Goal: Task Accomplishment & Management: Manage account settings

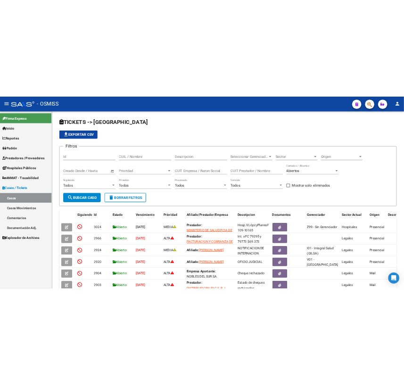
scroll to position [1, 0]
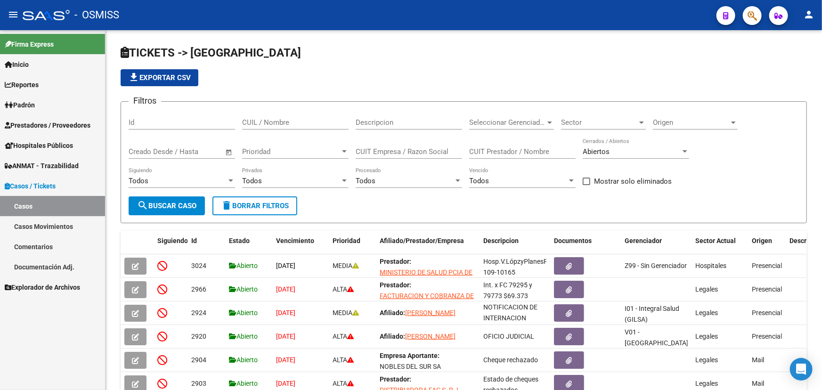
click at [29, 124] on span "Prestadores / Proveedores" at bounding box center [48, 125] width 86 height 10
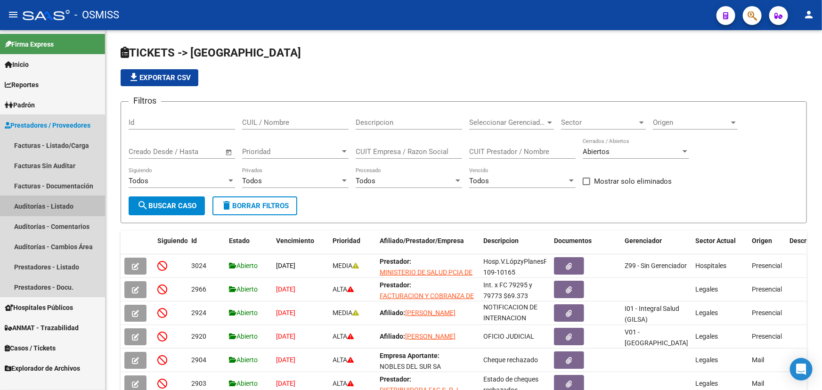
click at [26, 207] on link "Auditorías - Listado" at bounding box center [52, 206] width 105 height 20
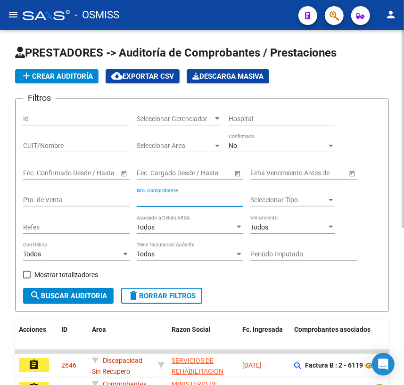
click at [163, 196] on input "Nro. Comprobante" at bounding box center [190, 200] width 106 height 8
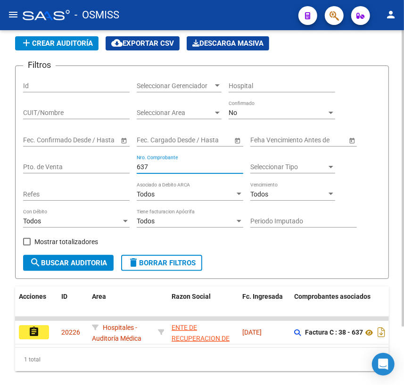
scroll to position [69, 0]
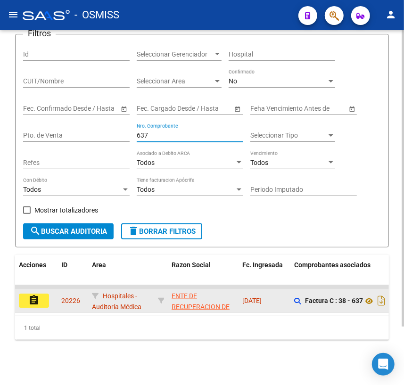
type input "637"
click at [45, 295] on button "assignment" at bounding box center [34, 300] width 30 height 14
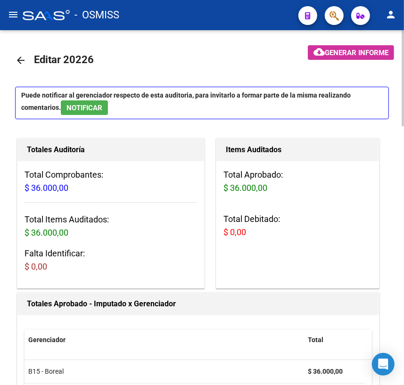
click at [24, 61] on mat-icon "arrow_back" at bounding box center [20, 60] width 11 height 11
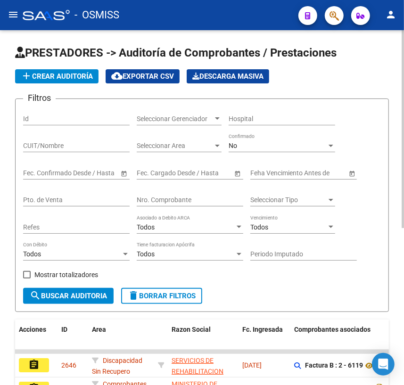
click at [204, 203] on div "Nro. Comprobante" at bounding box center [190, 196] width 106 height 19
type input "240"
click at [88, 296] on span "search Buscar Auditoria" at bounding box center [68, 296] width 77 height 8
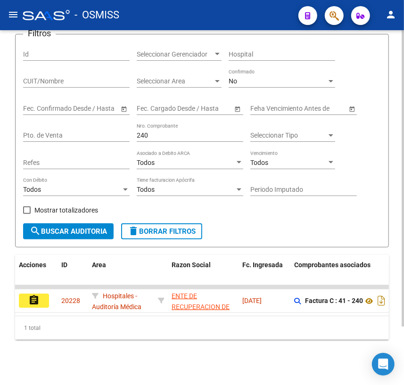
scroll to position [69, 0]
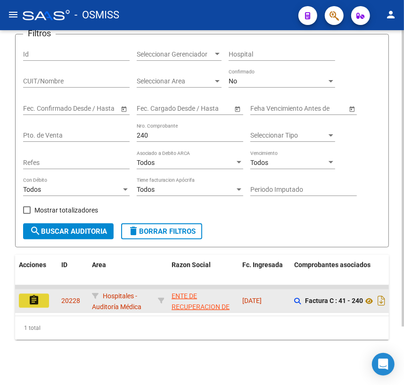
click at [38, 297] on mat-icon "assignment" at bounding box center [33, 299] width 11 height 11
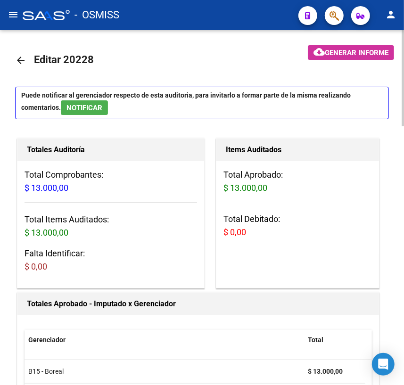
click at [23, 60] on mat-icon "arrow_back" at bounding box center [20, 60] width 11 height 11
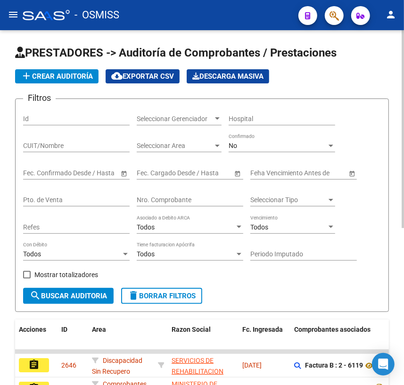
click at [178, 199] on input "Nro. Comprobante" at bounding box center [190, 200] width 106 height 8
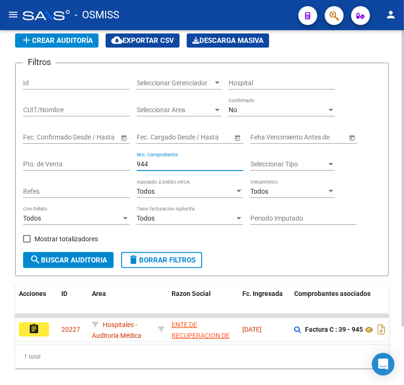
scroll to position [69, 0]
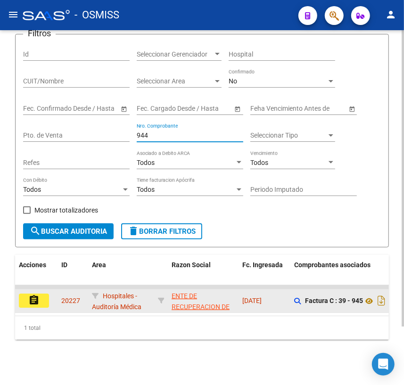
type input "944"
click at [33, 296] on mat-icon "assignment" at bounding box center [33, 299] width 11 height 11
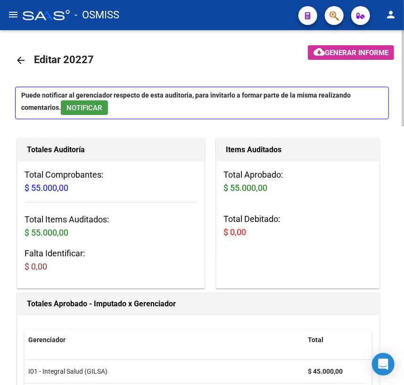
click at [69, 106] on span "NOTIFICAR" at bounding box center [84, 108] width 36 height 8
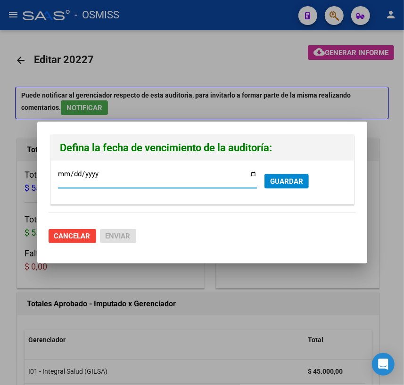
click at [253, 175] on input "[DATE]" at bounding box center [157, 177] width 199 height 15
type input "[DATE]"
click at [253, 175] on input "[DATE]" at bounding box center [157, 177] width 199 height 15
click at [290, 177] on span "GUARDAR" at bounding box center [286, 181] width 33 height 8
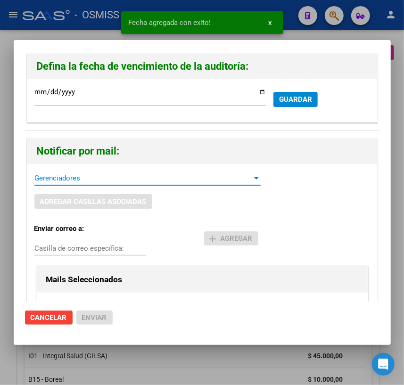
click at [69, 179] on span "Gerenciadores" at bounding box center [143, 178] width 218 height 8
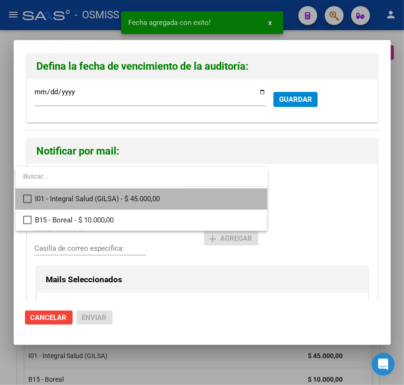
click at [48, 199] on span "I01 - Integral Salud (GILSA) - $ 45.000,00" at bounding box center [147, 198] width 225 height 21
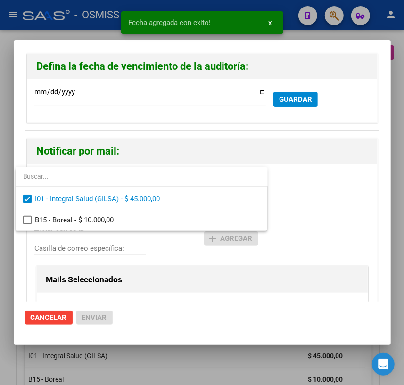
click at [57, 246] on div at bounding box center [202, 192] width 404 height 385
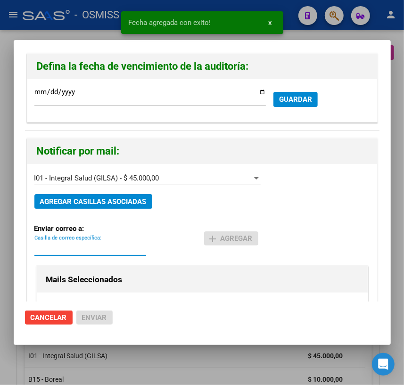
paste input "[PERSON_NAME][EMAIL_ADDRESS][DOMAIN_NAME]"
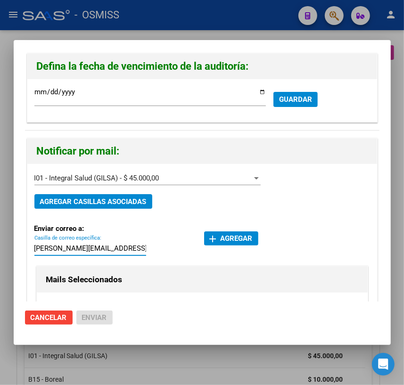
type input "[PERSON_NAME][EMAIL_ADDRESS][DOMAIN_NAME]"
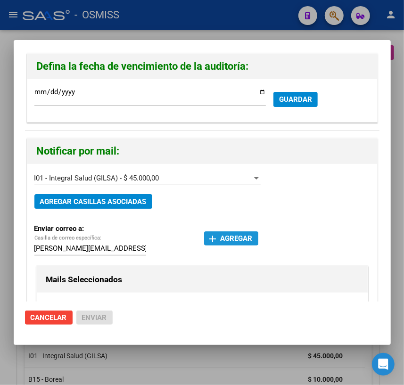
click at [223, 236] on span "add Agregar" at bounding box center [231, 238] width 43 height 8
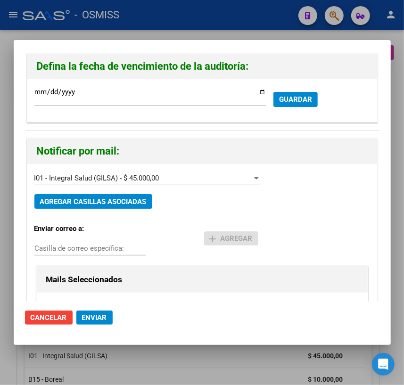
click at [76, 319] on button "Enviar" at bounding box center [94, 317] width 36 height 14
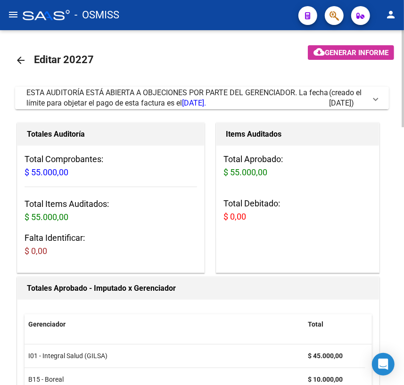
click at [377, 99] on span at bounding box center [376, 98] width 4 height 10
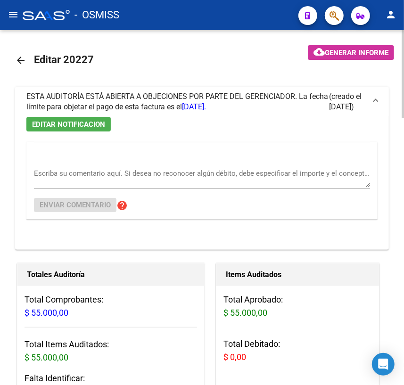
click at [57, 97] on span "ESTA AUDITORÍA ESTÁ ABIERTA A OBJECIONES POR PARTE DEL GERENCIADOR. La fecha lí…" at bounding box center [177, 101] width 302 height 19
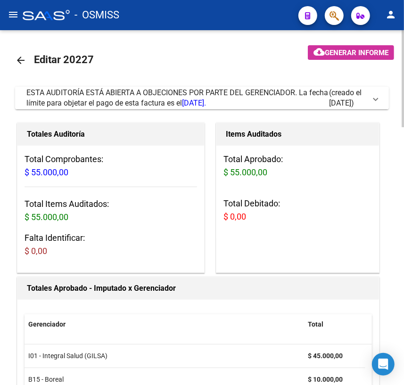
click at [57, 97] on div "ESTA AUDITORÍA ESTÁ ABIERTA A OBJECIONES POR PARTE DEL GERENCIADOR. La fecha lí…" at bounding box center [177, 98] width 302 height 21
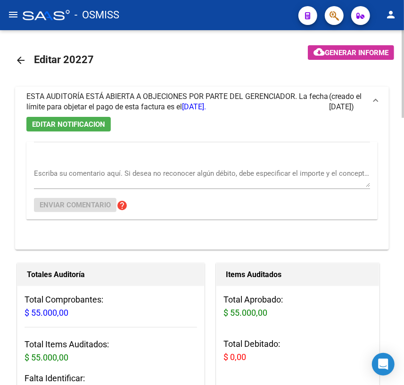
click at [20, 59] on mat-icon "arrow_back" at bounding box center [20, 60] width 11 height 11
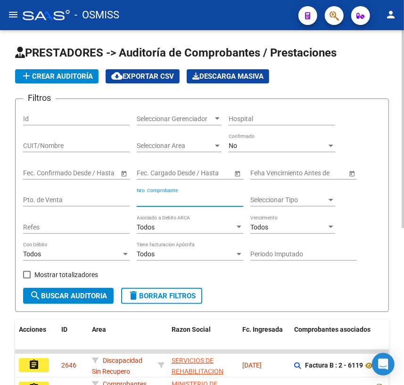
click at [187, 197] on input "Nro. Comprobante" at bounding box center [190, 200] width 106 height 8
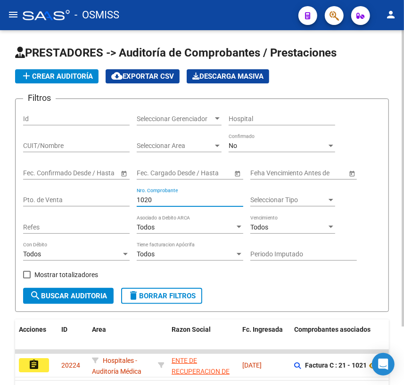
scroll to position [69, 0]
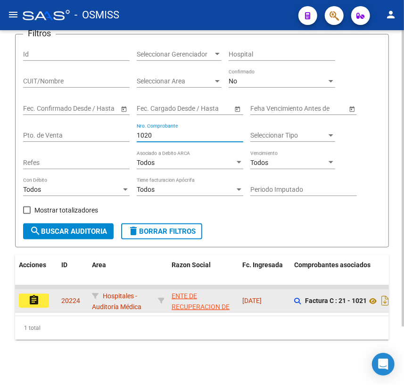
type input "1020"
click at [28, 294] on mat-icon "assignment" at bounding box center [33, 299] width 11 height 11
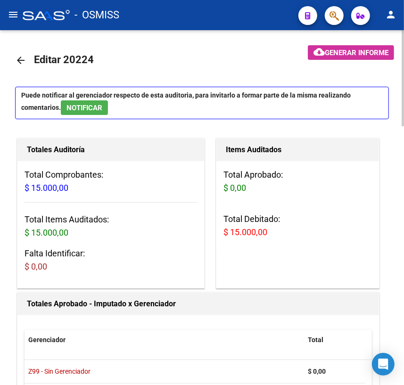
click at [19, 60] on mat-icon "arrow_back" at bounding box center [20, 60] width 11 height 11
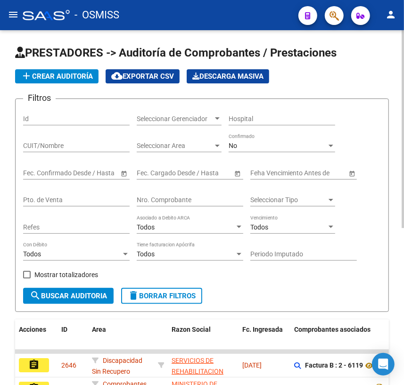
click at [170, 196] on input "Nro. Comprobante" at bounding box center [190, 200] width 106 height 8
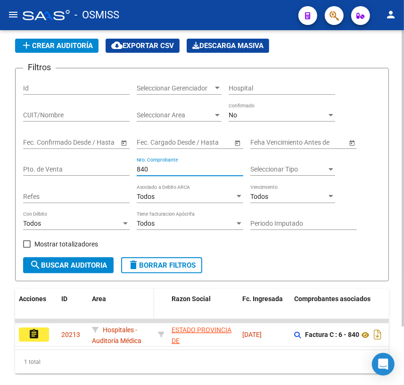
scroll to position [42, 0]
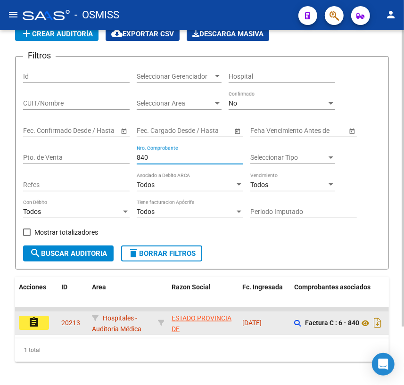
type input "840"
click at [39, 325] on mat-icon "assignment" at bounding box center [33, 322] width 11 height 11
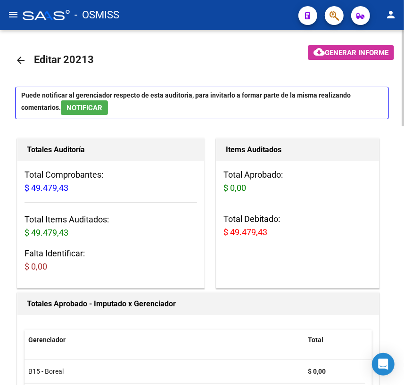
click at [19, 60] on mat-icon "arrow_back" at bounding box center [20, 60] width 11 height 11
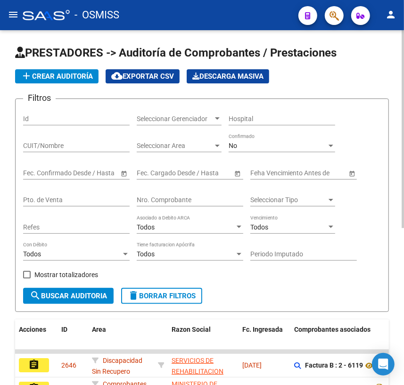
click at [159, 200] on input "Nro. Comprobante" at bounding box center [190, 200] width 106 height 8
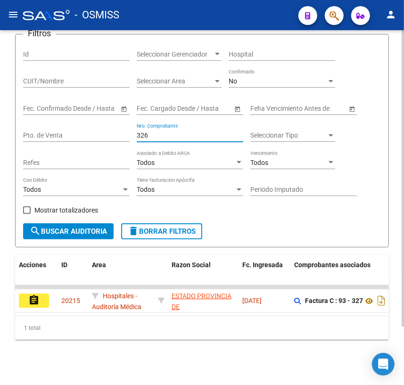
scroll to position [69, 0]
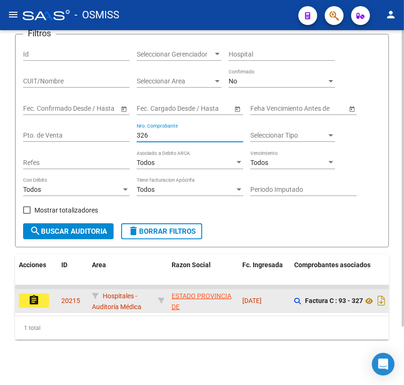
type input "326"
click at [40, 297] on button "assignment" at bounding box center [34, 300] width 30 height 14
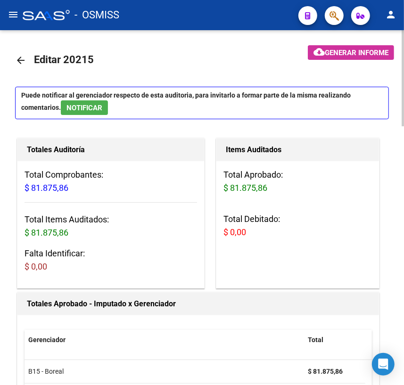
click at [19, 60] on mat-icon "arrow_back" at bounding box center [20, 60] width 11 height 11
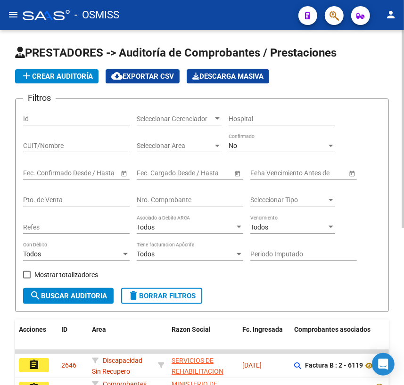
click at [158, 201] on input "Nro. Comprobante" at bounding box center [190, 200] width 106 height 8
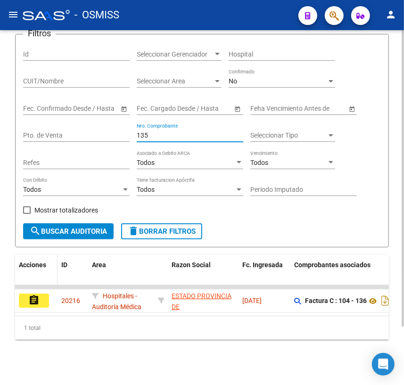
scroll to position [69, 0]
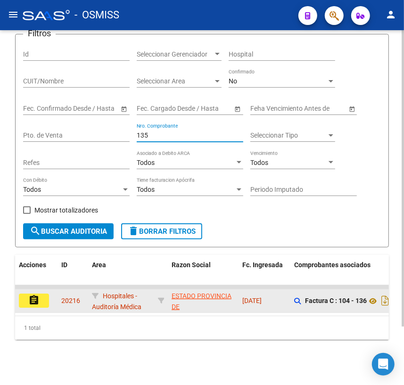
type input "135"
click at [26, 294] on button "assignment" at bounding box center [34, 300] width 30 height 14
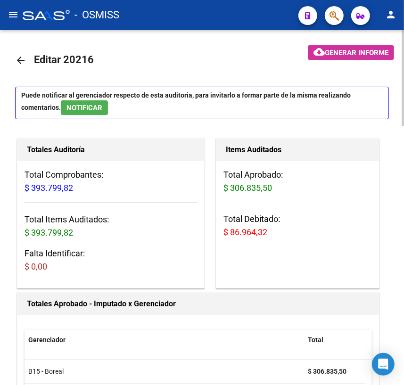
click at [23, 58] on mat-icon "arrow_back" at bounding box center [20, 60] width 11 height 11
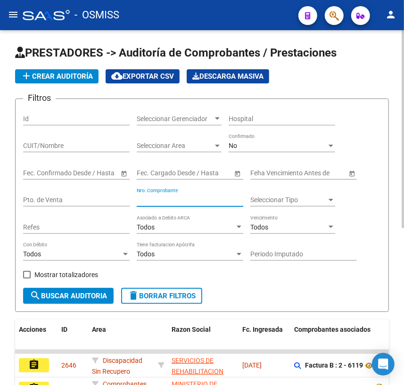
click at [178, 198] on input "Nro. Comprobante" at bounding box center [190, 200] width 106 height 8
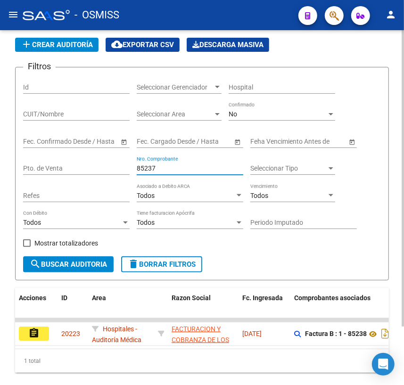
scroll to position [69, 0]
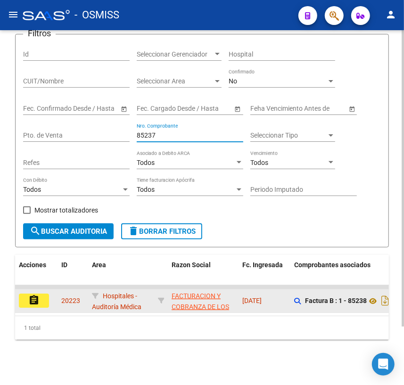
type input "85237"
click at [37, 294] on mat-icon "assignment" at bounding box center [33, 299] width 11 height 11
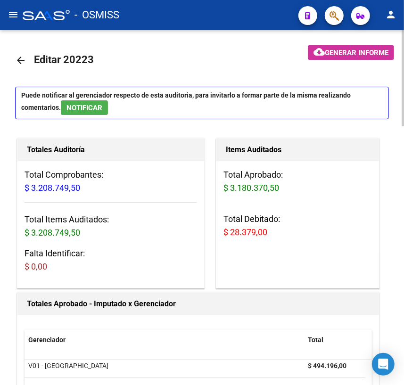
click at [21, 61] on mat-icon "arrow_back" at bounding box center [20, 60] width 11 height 11
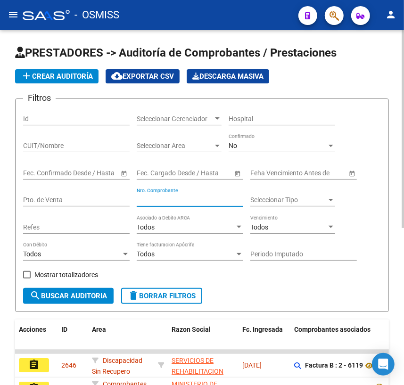
click at [166, 196] on input "Nro. Comprobante" at bounding box center [190, 200] width 106 height 8
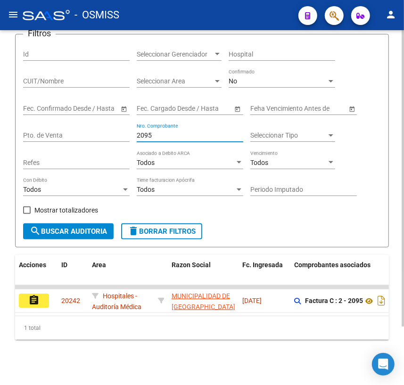
scroll to position [69, 0]
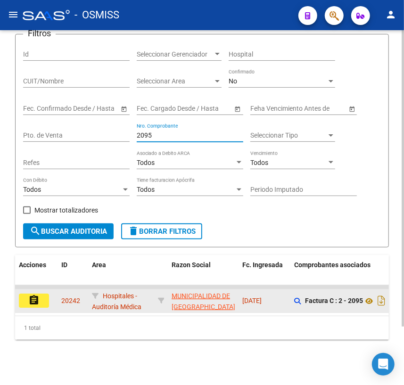
type input "2095"
click at [36, 294] on mat-icon "assignment" at bounding box center [33, 299] width 11 height 11
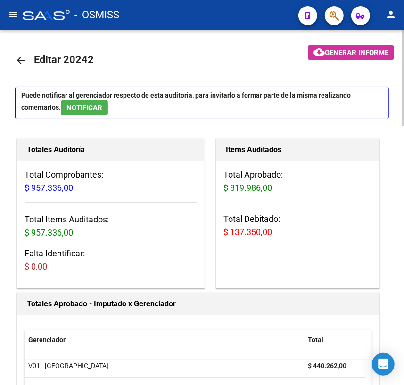
click at [23, 61] on mat-icon "arrow_back" at bounding box center [20, 60] width 11 height 11
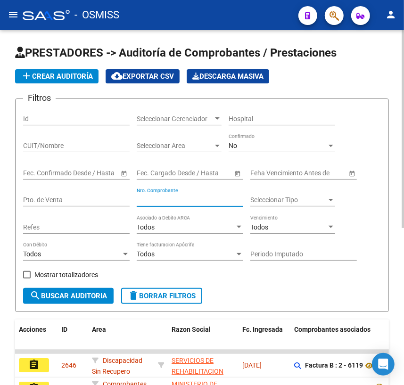
click at [163, 196] on input "Nro. Comprobante" at bounding box center [190, 200] width 106 height 8
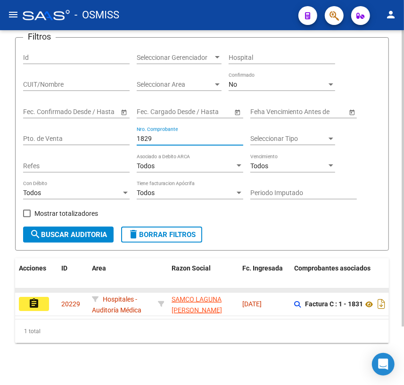
scroll to position [69, 0]
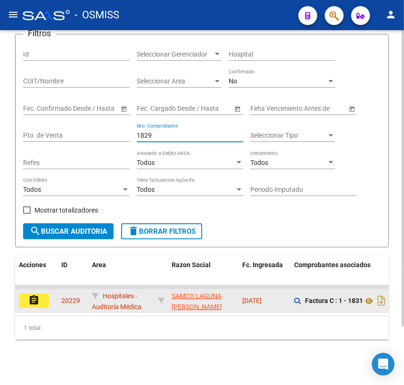
type input "1829"
click at [46, 293] on button "assignment" at bounding box center [34, 300] width 30 height 14
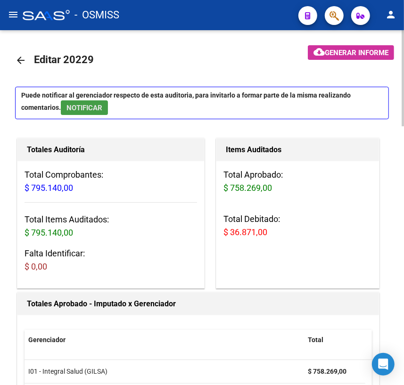
click at [89, 106] on span "NOTIFICAR" at bounding box center [84, 108] width 36 height 8
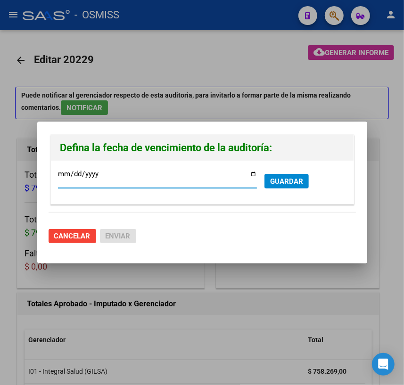
click at [252, 174] on input "[DATE]" at bounding box center [157, 177] width 199 height 15
type input "[DATE]"
click at [99, 267] on div at bounding box center [202, 192] width 404 height 385
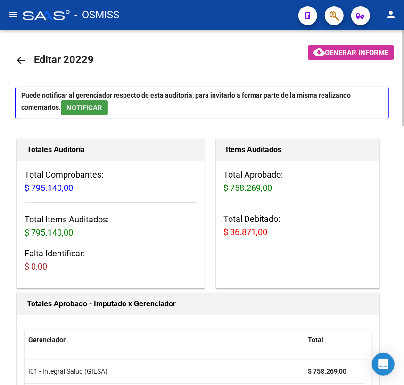
click at [74, 106] on span "NOTIFICAR" at bounding box center [84, 108] width 36 height 8
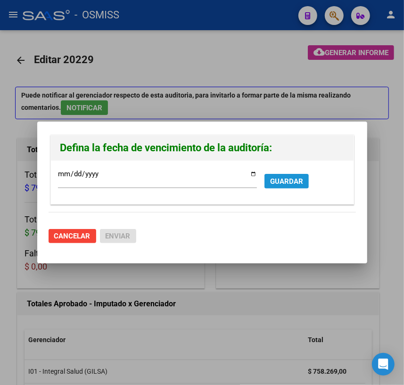
click at [278, 182] on span "GUARDAR" at bounding box center [286, 181] width 33 height 8
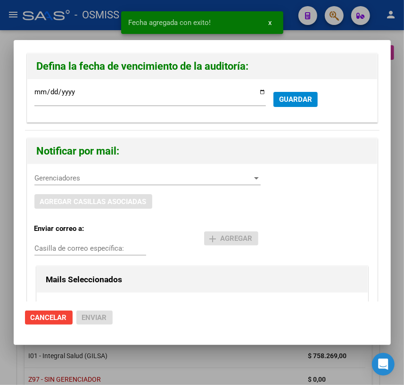
click at [82, 180] on span "Gerenciadores" at bounding box center [143, 178] width 218 height 8
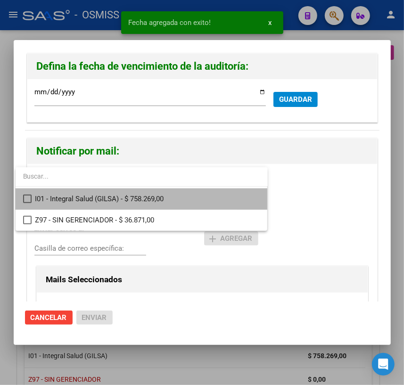
click at [73, 198] on span "I01 - Integral Salud (GILSA) - $ 758.269,00" at bounding box center [147, 198] width 225 height 21
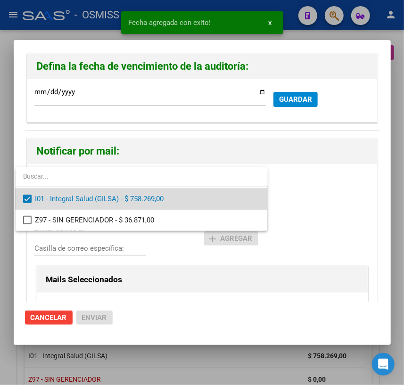
click at [82, 197] on span "I01 - Integral Salud (GILSA) - $ 758.269,00" at bounding box center [147, 198] width 225 height 21
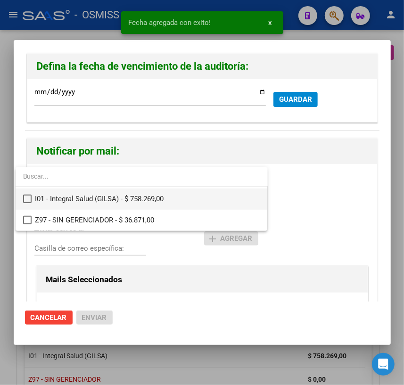
click at [82, 197] on span "I01 - Integral Salud (GILSA) - $ 758.269,00" at bounding box center [147, 198] width 225 height 21
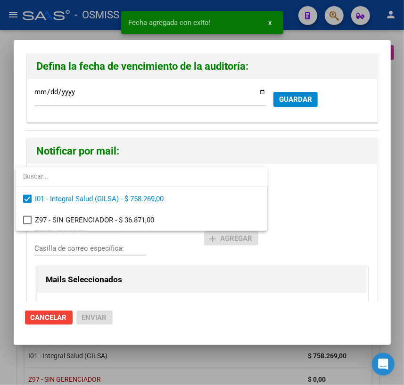
click at [185, 259] on div at bounding box center [202, 192] width 404 height 385
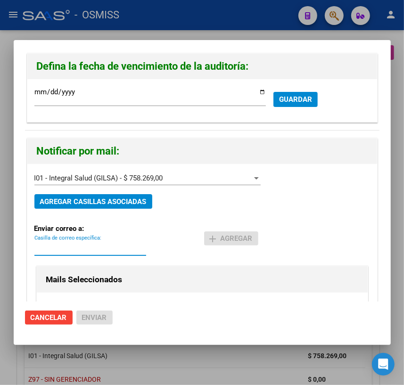
paste input "[PERSON_NAME][EMAIL_ADDRESS][DOMAIN_NAME]"
type input "[PERSON_NAME][EMAIL_ADDRESS][DOMAIN_NAME]"
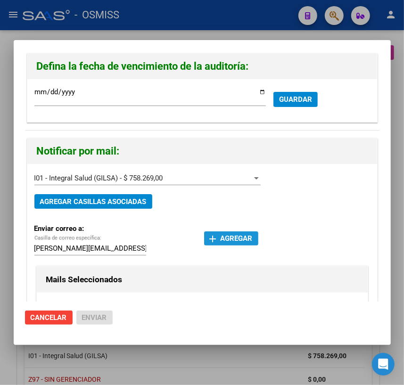
click at [241, 240] on span "add Agregar" at bounding box center [231, 238] width 43 height 8
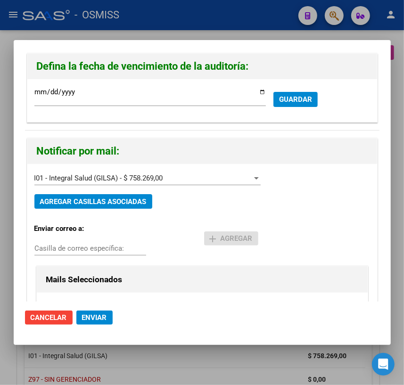
click at [99, 315] on span "Enviar" at bounding box center [94, 317] width 25 height 8
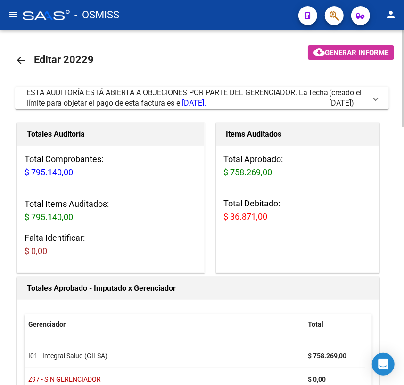
click at [23, 61] on mat-icon "arrow_back" at bounding box center [20, 60] width 11 height 11
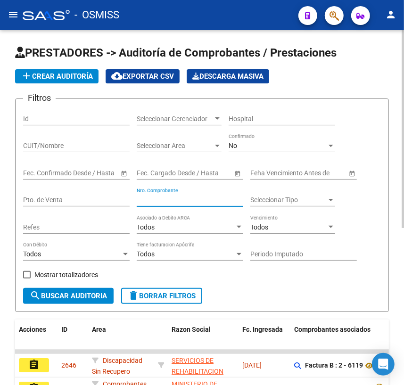
click at [181, 198] on input "Nro. Comprobante" at bounding box center [190, 200] width 106 height 8
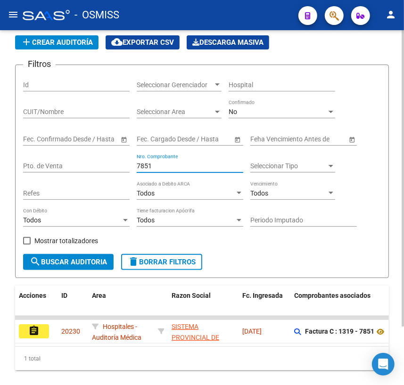
scroll to position [69, 0]
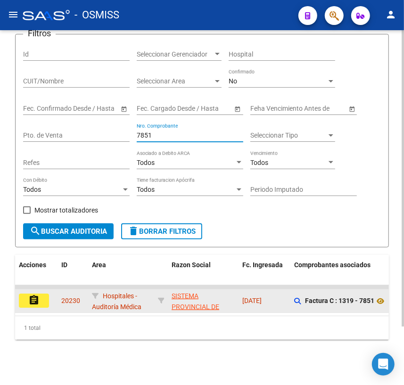
type input "7851"
click at [37, 298] on mat-icon "assignment" at bounding box center [33, 299] width 11 height 11
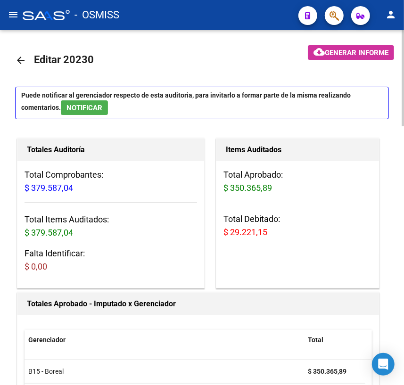
click at [19, 58] on mat-icon "arrow_back" at bounding box center [20, 60] width 11 height 11
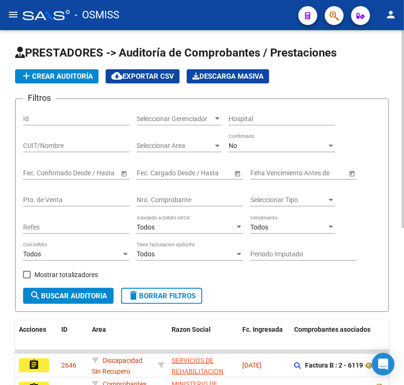
click at [176, 196] on input "Nro. Comprobante" at bounding box center [190, 200] width 106 height 8
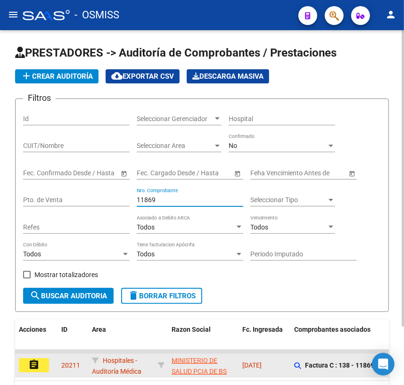
type input "11869"
click at [41, 363] on button "assignment" at bounding box center [34, 365] width 30 height 14
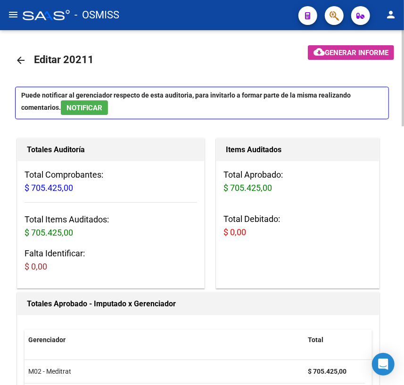
click at [24, 60] on mat-icon "arrow_back" at bounding box center [20, 60] width 11 height 11
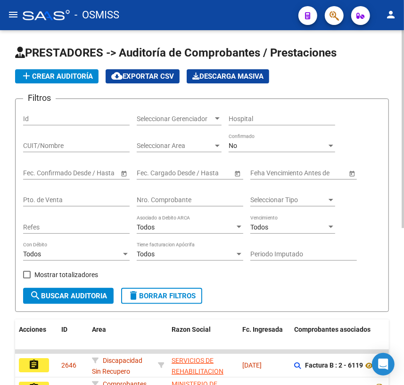
click at [181, 198] on input "Nro. Comprobante" at bounding box center [190, 200] width 106 height 8
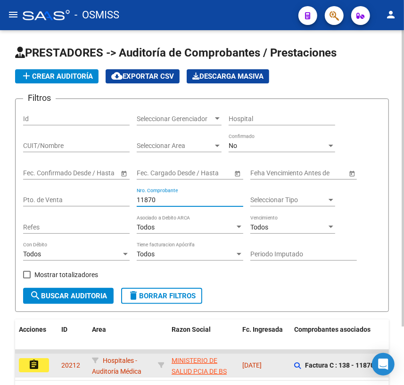
type input "11870"
click at [42, 363] on button "assignment" at bounding box center [34, 365] width 30 height 14
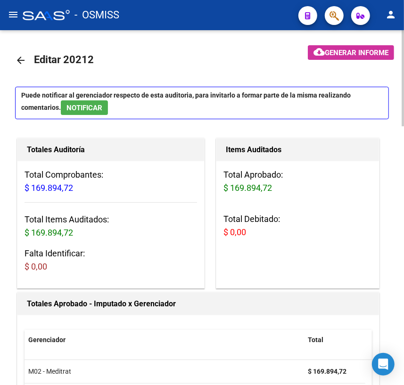
click at [20, 59] on mat-icon "arrow_back" at bounding box center [20, 60] width 11 height 11
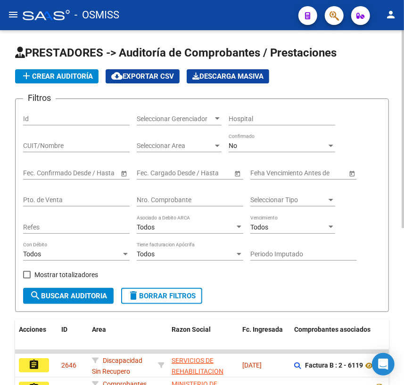
click at [170, 196] on input "Nro. Comprobante" at bounding box center [190, 200] width 106 height 8
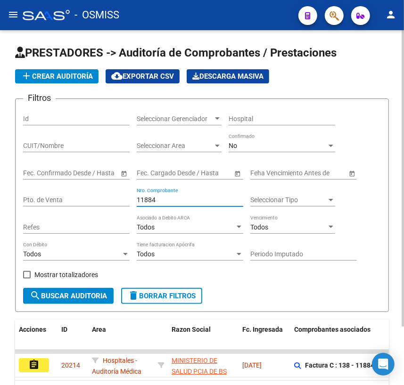
scroll to position [69, 0]
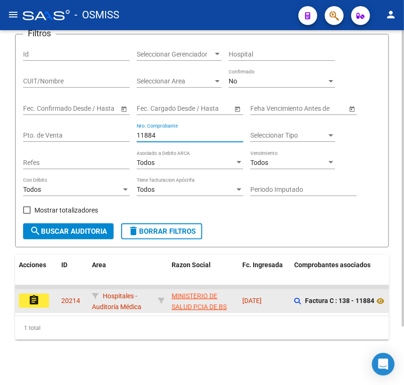
type input "11884"
click at [39, 294] on mat-icon "assignment" at bounding box center [33, 299] width 11 height 11
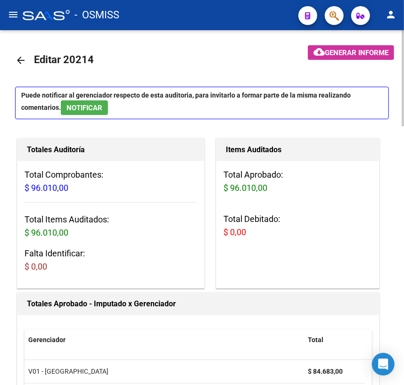
click at [22, 60] on mat-icon "arrow_back" at bounding box center [20, 60] width 11 height 11
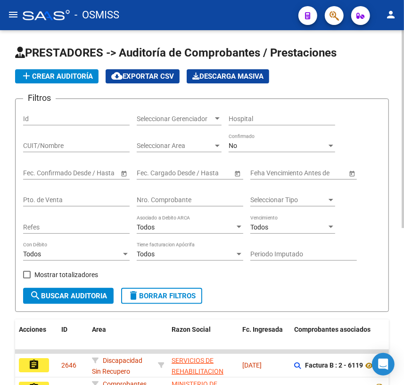
click at [163, 202] on input "Nro. Comprobante" at bounding box center [190, 200] width 106 height 8
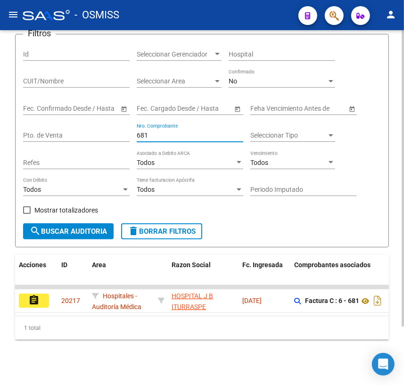
scroll to position [69, 0]
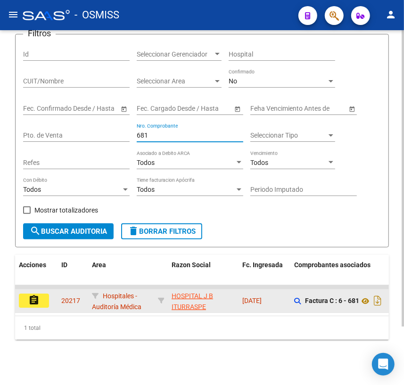
type input "681"
click at [41, 293] on button "assignment" at bounding box center [34, 300] width 30 height 14
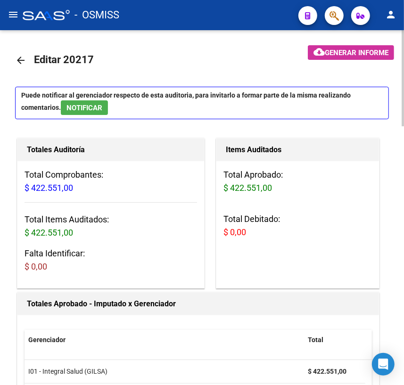
click at [66, 111] on button "NOTIFICAR" at bounding box center [84, 107] width 47 height 15
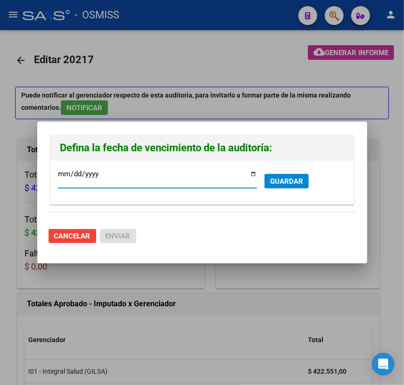
click at [252, 173] on input "[DATE]" at bounding box center [157, 177] width 199 height 15
type input "[DATE]"
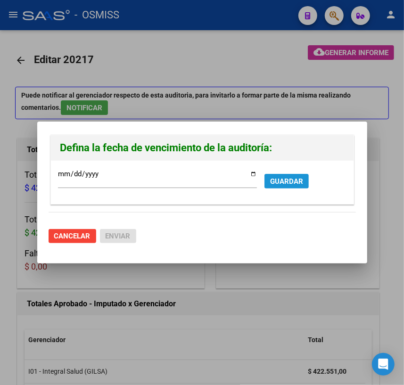
click at [278, 175] on button "GUARDAR" at bounding box center [286, 181] width 44 height 15
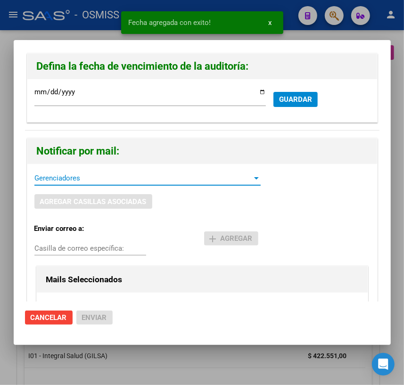
click at [47, 175] on span "Gerenciadores" at bounding box center [143, 178] width 218 height 8
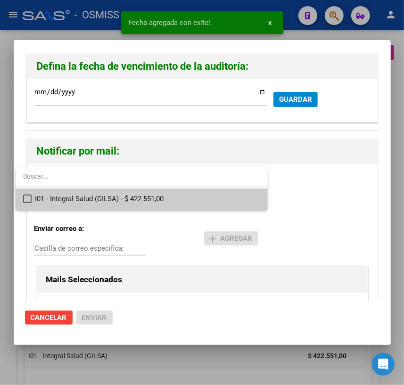
click at [49, 200] on span "I01 - Integral Salud (GILSA) - $ 422.551,00" at bounding box center [147, 198] width 225 height 21
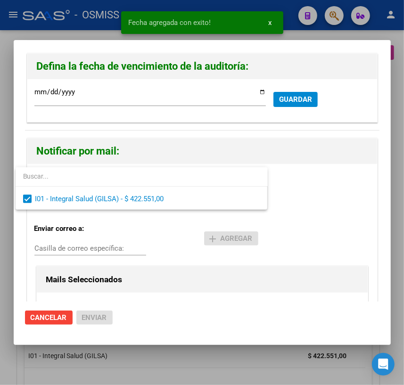
drag, startPoint x: 49, startPoint y: 244, endPoint x: 47, endPoint y: 249, distance: 5.3
click at [47, 249] on div at bounding box center [202, 192] width 404 height 385
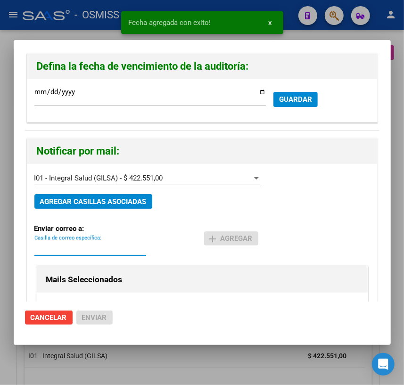
paste input "[PERSON_NAME][EMAIL_ADDRESS][DOMAIN_NAME]"
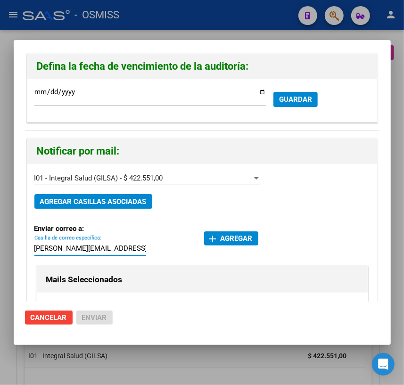
type input "[PERSON_NAME][EMAIL_ADDRESS][DOMAIN_NAME]"
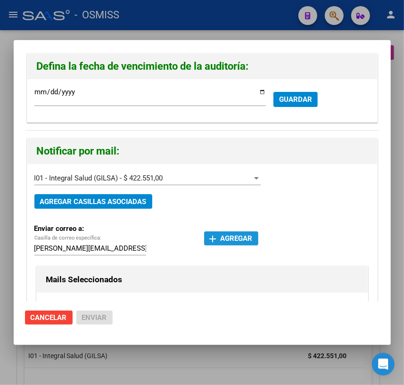
click at [242, 239] on span "add Agregar" at bounding box center [231, 238] width 43 height 8
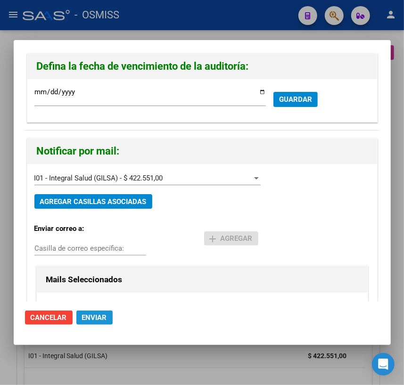
click at [95, 313] on span "Enviar" at bounding box center [94, 317] width 25 height 8
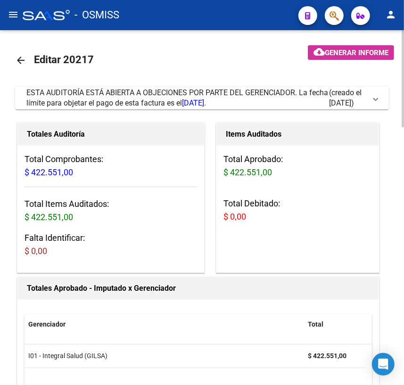
click at [20, 60] on mat-icon "arrow_back" at bounding box center [20, 60] width 11 height 11
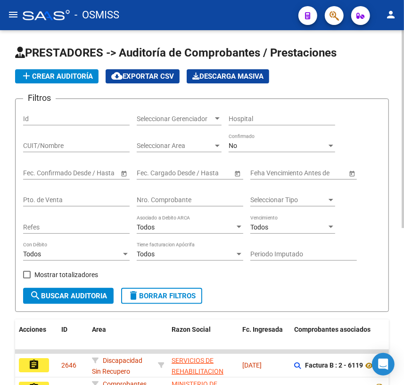
click at [158, 198] on input "Nro. Comprobante" at bounding box center [190, 200] width 106 height 8
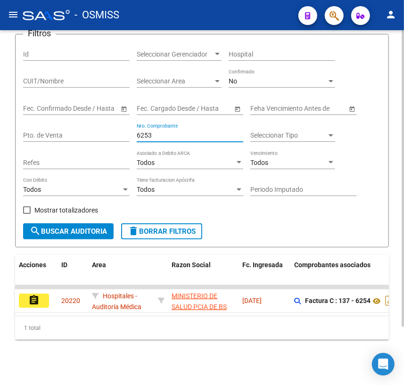
scroll to position [69, 0]
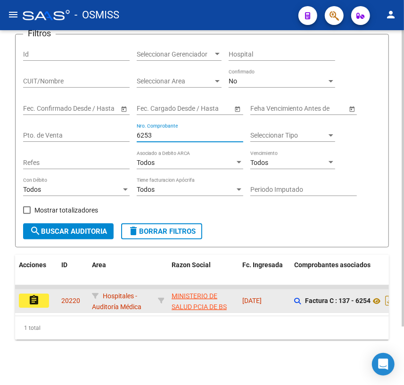
type input "6253"
click at [32, 297] on mat-icon "assignment" at bounding box center [33, 299] width 11 height 11
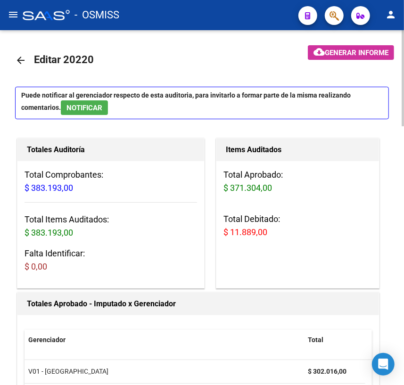
click at [20, 60] on mat-icon "arrow_back" at bounding box center [20, 60] width 11 height 11
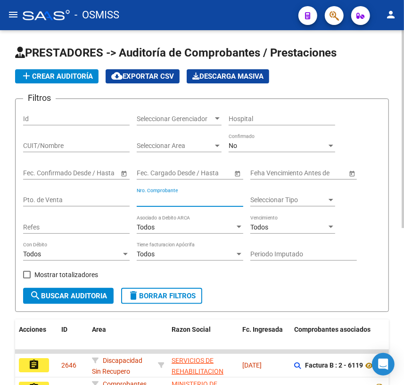
click at [188, 198] on input "Nro. Comprobante" at bounding box center [190, 200] width 106 height 8
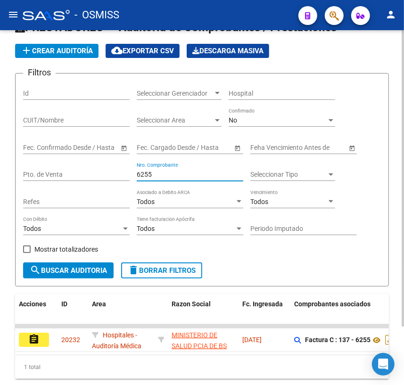
scroll to position [69, 0]
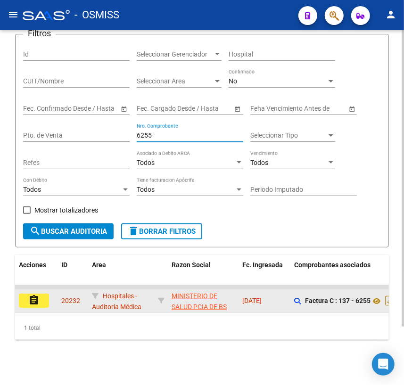
type input "6255"
click at [37, 294] on mat-icon "assignment" at bounding box center [33, 299] width 11 height 11
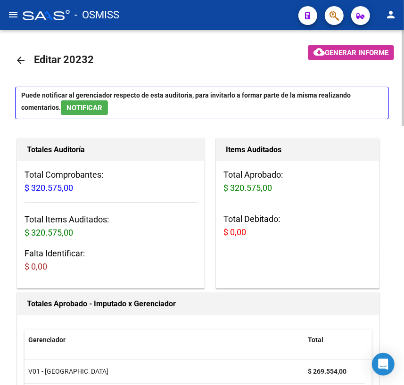
click at [20, 58] on mat-icon "arrow_back" at bounding box center [20, 60] width 11 height 11
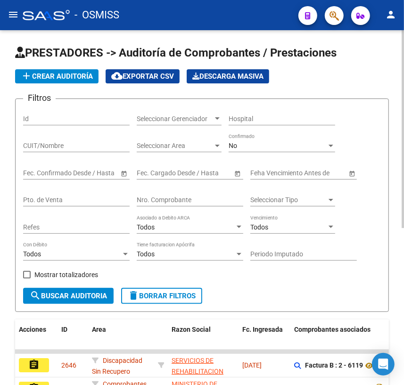
click at [167, 201] on input "Nro. Comprobante" at bounding box center [190, 200] width 106 height 8
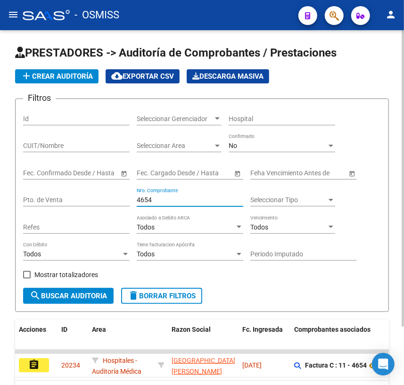
scroll to position [42, 0]
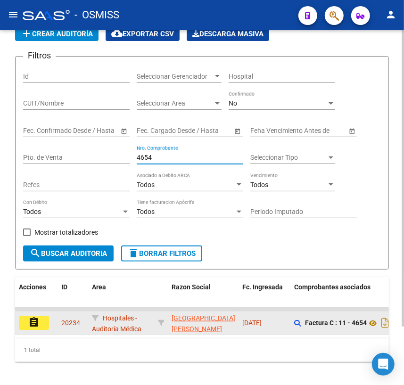
type input "4654"
click at [42, 321] on button "assignment" at bounding box center [34, 323] width 30 height 14
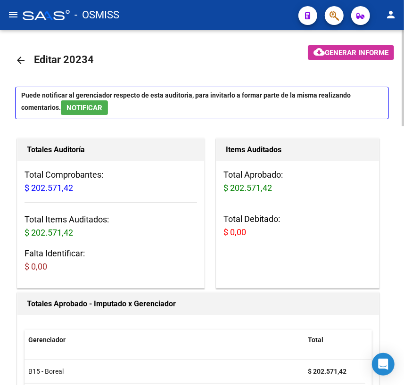
click at [20, 60] on mat-icon "arrow_back" at bounding box center [20, 60] width 11 height 11
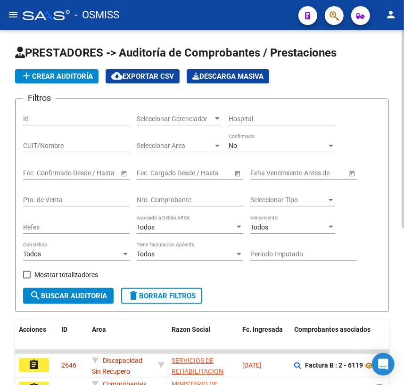
click at [176, 199] on input "Nro. Comprobante" at bounding box center [190, 200] width 106 height 8
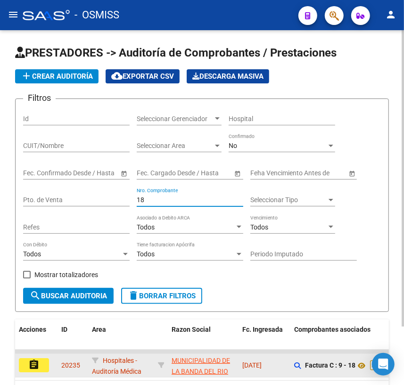
type input "18"
click at [29, 363] on mat-icon "assignment" at bounding box center [33, 364] width 11 height 11
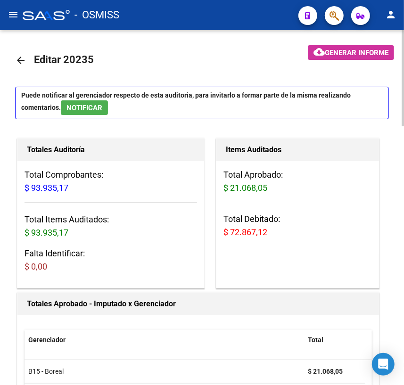
click at [23, 62] on mat-icon "arrow_back" at bounding box center [20, 60] width 11 height 11
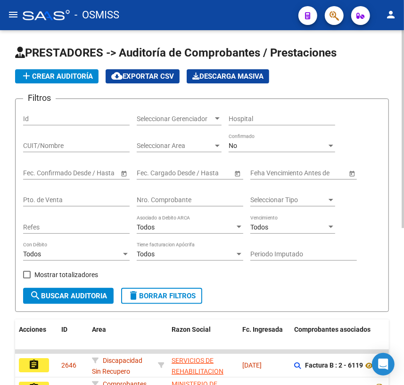
click at [161, 198] on input "Nro. Comprobante" at bounding box center [190, 200] width 106 height 8
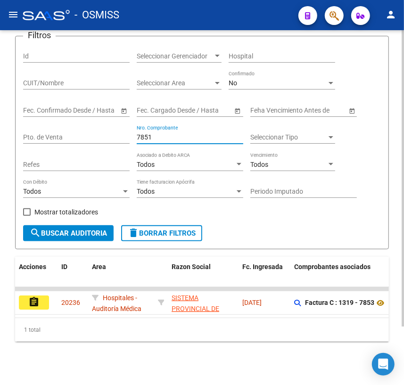
scroll to position [69, 0]
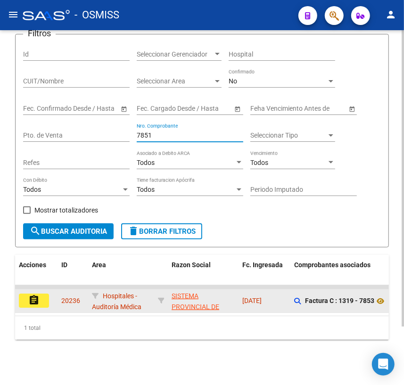
type input "7851"
click at [45, 297] on button "assignment" at bounding box center [34, 300] width 30 height 14
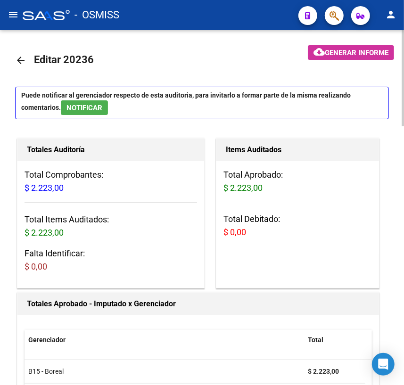
click at [20, 58] on mat-icon "arrow_back" at bounding box center [20, 60] width 11 height 11
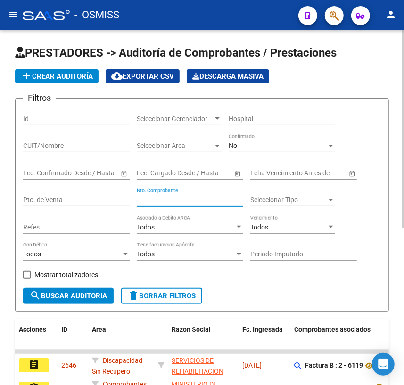
click at [153, 200] on input "Nro. Comprobante" at bounding box center [190, 200] width 106 height 8
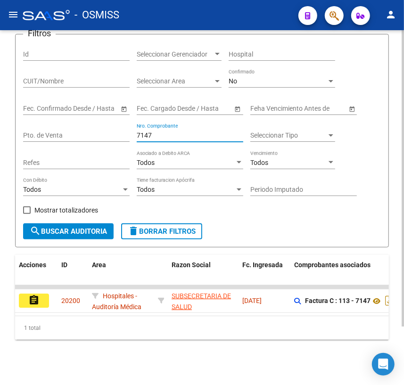
scroll to position [69, 0]
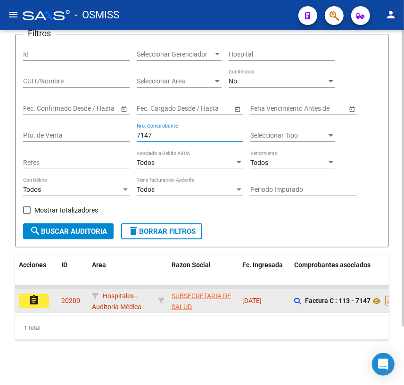
type input "7147"
click at [35, 295] on mat-icon "assignment" at bounding box center [33, 299] width 11 height 11
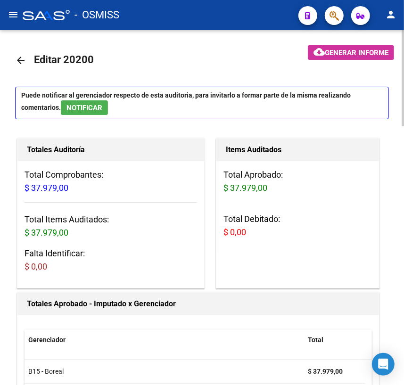
click at [21, 58] on mat-icon "arrow_back" at bounding box center [20, 60] width 11 height 11
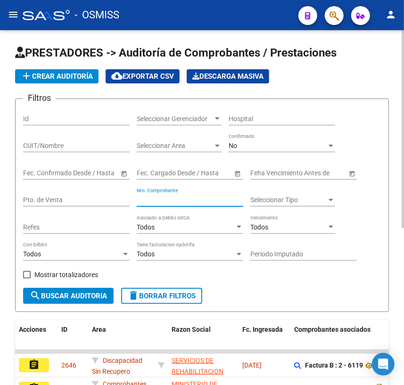
click at [175, 199] on input "Nro. Comprobante" at bounding box center [190, 200] width 106 height 8
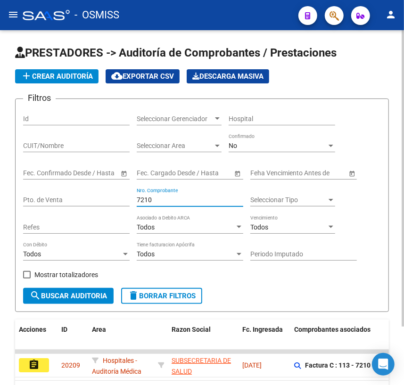
scroll to position [69, 0]
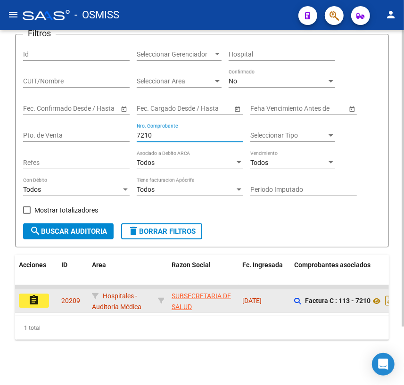
type input "7210"
click at [33, 294] on mat-icon "assignment" at bounding box center [33, 299] width 11 height 11
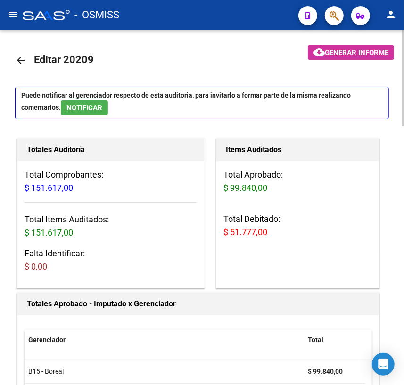
click at [21, 58] on mat-icon "arrow_back" at bounding box center [20, 60] width 11 height 11
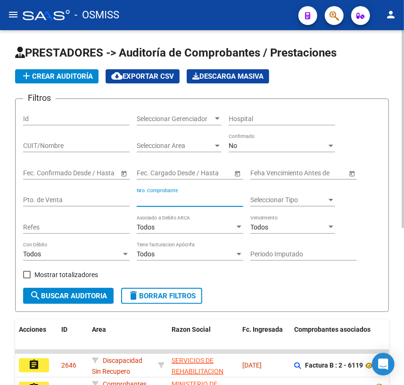
click at [196, 199] on input "Nro. Comprobante" at bounding box center [190, 200] width 106 height 8
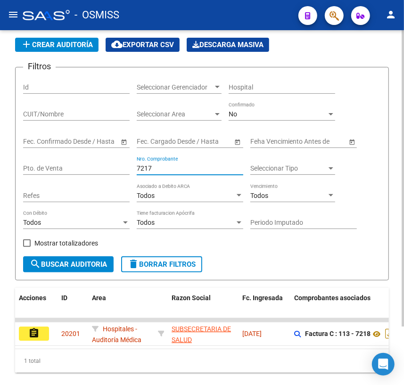
scroll to position [69, 0]
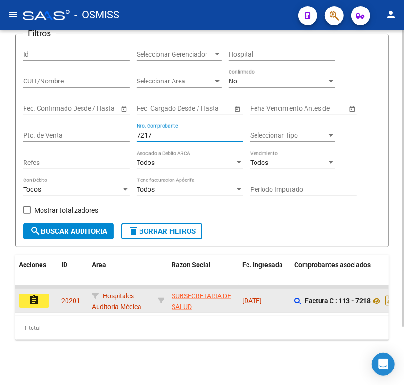
type input "7217"
click at [40, 293] on button "assignment" at bounding box center [34, 300] width 30 height 14
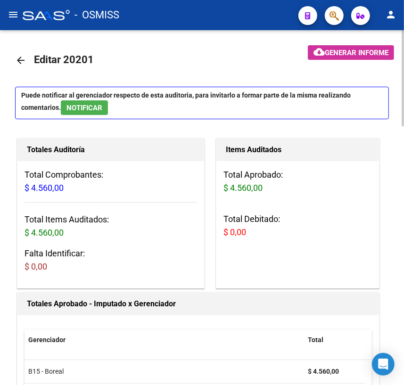
click at [19, 62] on mat-icon "arrow_back" at bounding box center [20, 60] width 11 height 11
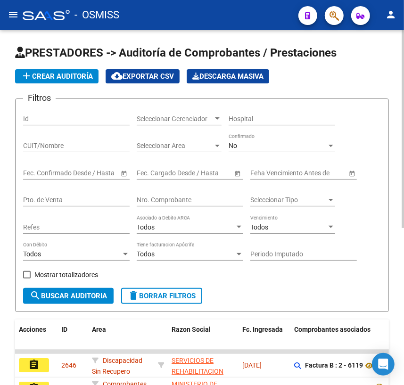
click at [215, 202] on input "Nro. Comprobante" at bounding box center [190, 200] width 106 height 8
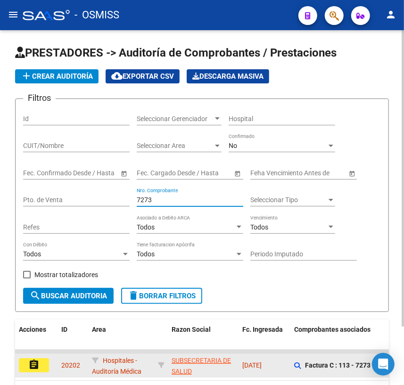
type input "7273"
click at [47, 361] on button "assignment" at bounding box center [34, 365] width 30 height 14
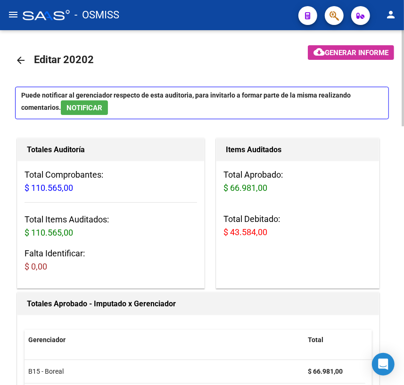
click at [19, 61] on mat-icon "arrow_back" at bounding box center [20, 60] width 11 height 11
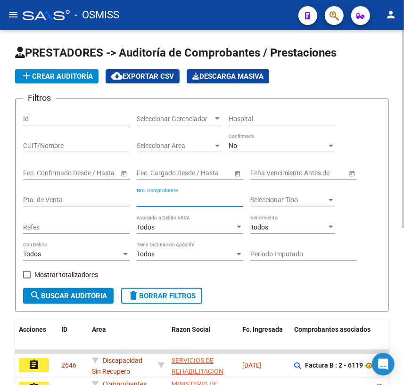
click at [183, 200] on input "Nro. Comprobante" at bounding box center [190, 200] width 106 height 8
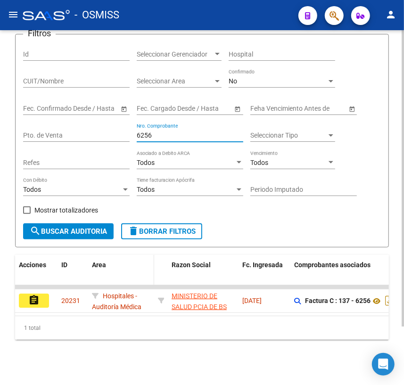
scroll to position [69, 0]
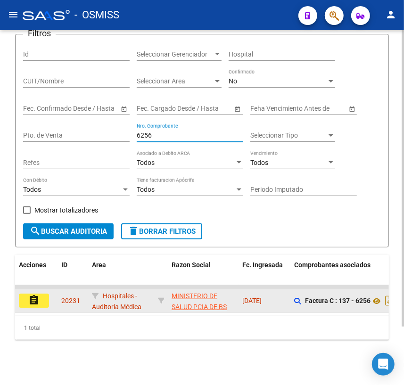
type input "6256"
click at [42, 295] on button "assignment" at bounding box center [34, 300] width 30 height 14
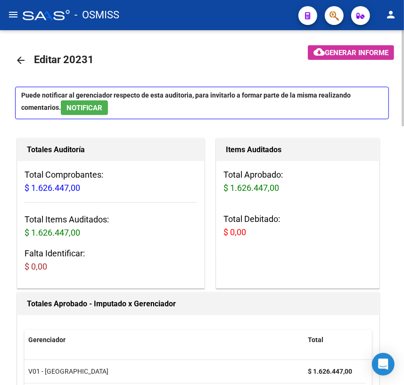
click at [21, 60] on mat-icon "arrow_back" at bounding box center [20, 60] width 11 height 11
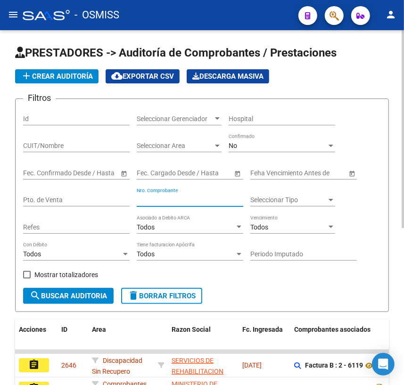
click at [163, 200] on input "Nro. Comprobante" at bounding box center [190, 200] width 106 height 8
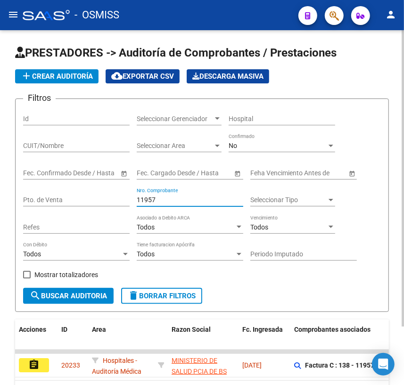
scroll to position [69, 0]
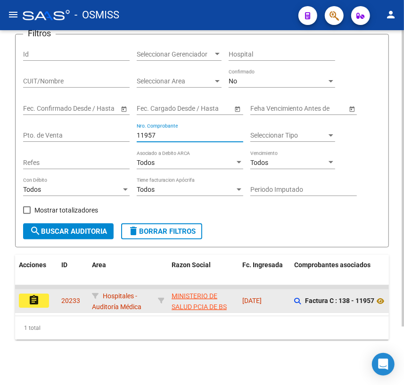
type input "11957"
click at [38, 296] on mat-icon "assignment" at bounding box center [33, 299] width 11 height 11
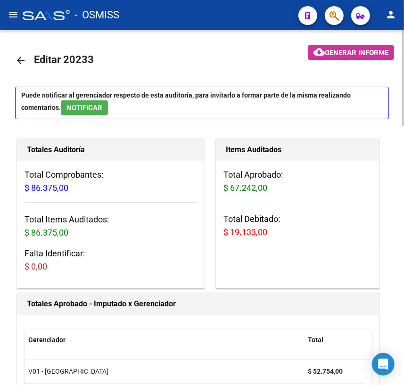
click at [24, 58] on mat-icon "arrow_back" at bounding box center [20, 60] width 11 height 11
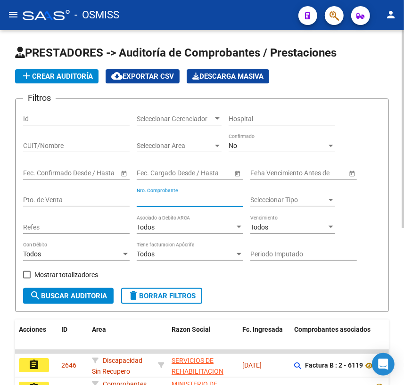
click at [159, 201] on input "Nro. Comprobante" at bounding box center [190, 200] width 106 height 8
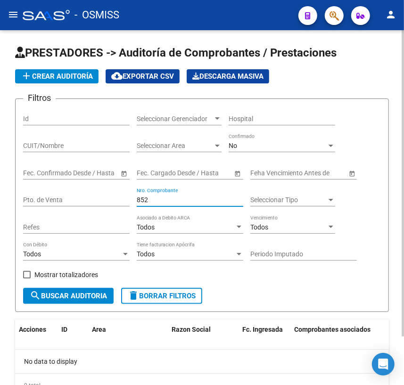
drag, startPoint x: 159, startPoint y: 201, endPoint x: 100, endPoint y: 199, distance: 58.9
click at [100, 199] on div "Filtros Id Seleccionar Gerenciador Seleccionar Gerenciador Hospital CUIT/Nombre…" at bounding box center [202, 196] width 358 height 181
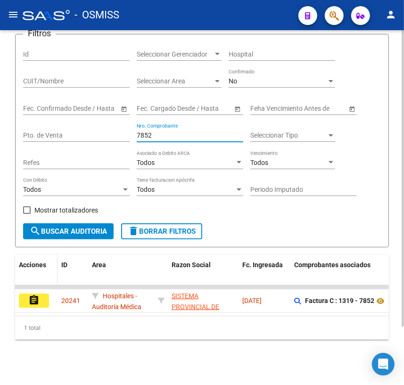
scroll to position [69, 0]
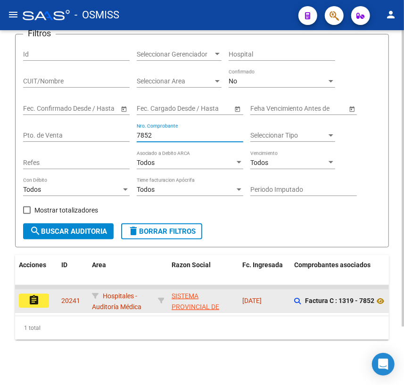
type input "7852"
click at [33, 295] on mat-icon "assignment" at bounding box center [33, 299] width 11 height 11
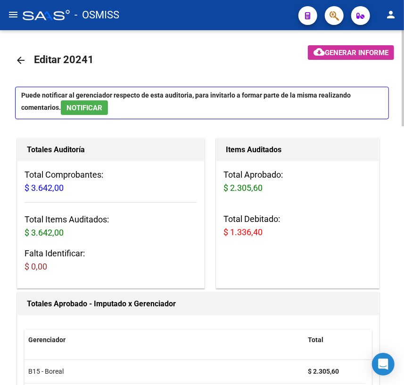
click at [23, 59] on mat-icon "arrow_back" at bounding box center [20, 60] width 11 height 11
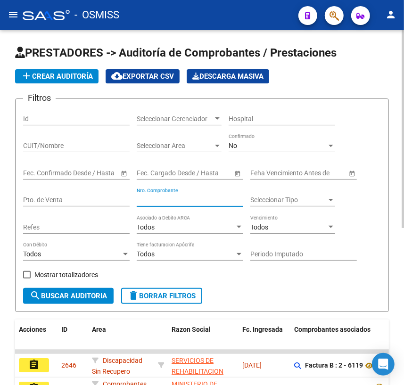
click at [175, 196] on input "Nro. Comprobante" at bounding box center [190, 200] width 106 height 8
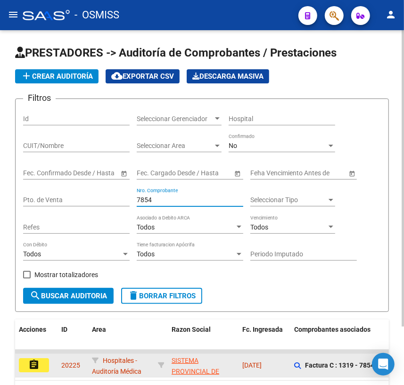
type input "7854"
click at [35, 362] on mat-icon "assignment" at bounding box center [33, 364] width 11 height 11
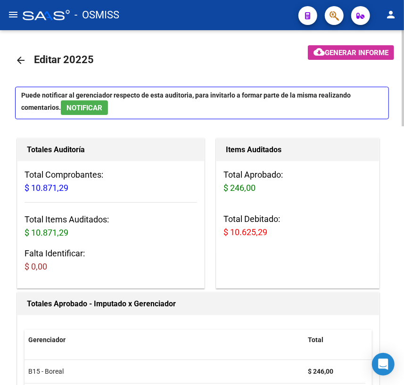
click at [22, 57] on mat-icon "arrow_back" at bounding box center [20, 60] width 11 height 11
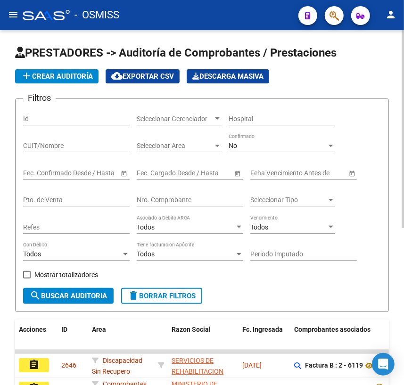
click at [170, 197] on input "Nro. Comprobante" at bounding box center [190, 200] width 106 height 8
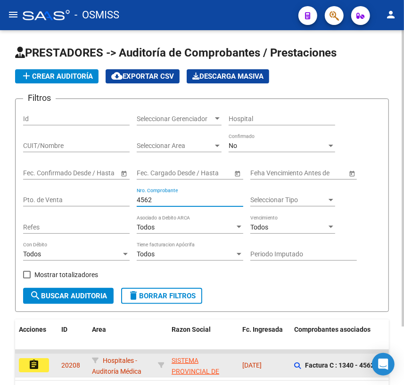
type input "4562"
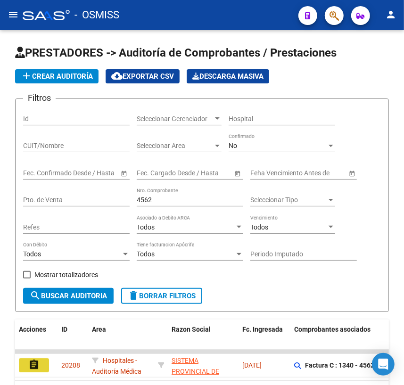
click at [42, 361] on button "assignment" at bounding box center [34, 365] width 30 height 14
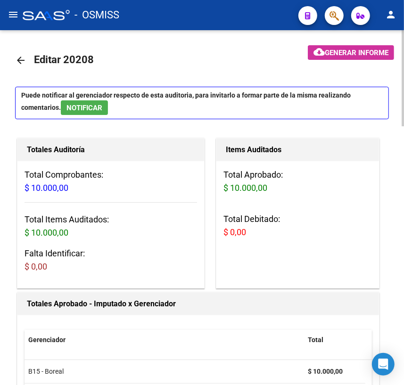
click at [20, 61] on mat-icon "arrow_back" at bounding box center [20, 60] width 11 height 11
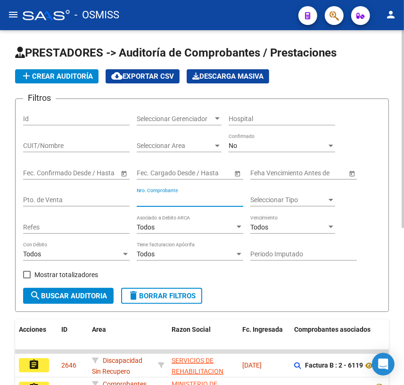
click at [179, 198] on input "Nro. Comprobante" at bounding box center [190, 200] width 106 height 8
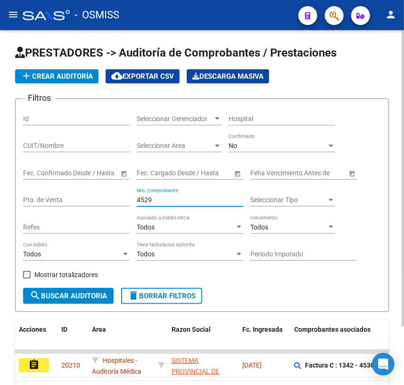
scroll to position [42, 0]
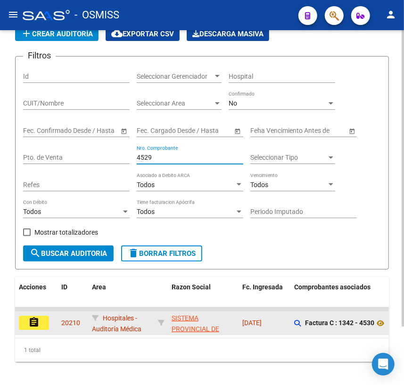
type input "4529"
click at [35, 321] on mat-icon "assignment" at bounding box center [33, 322] width 11 height 11
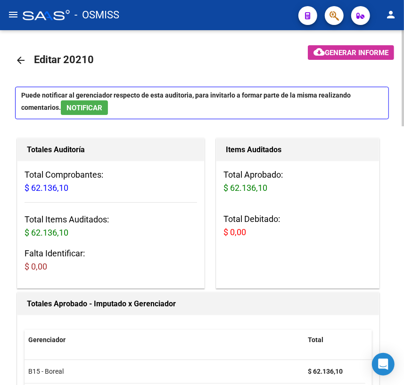
click at [19, 60] on mat-icon "arrow_back" at bounding box center [20, 60] width 11 height 11
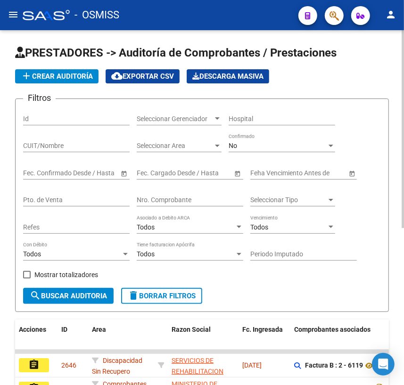
click at [167, 198] on input "Nro. Comprobante" at bounding box center [190, 200] width 106 height 8
type input "9"
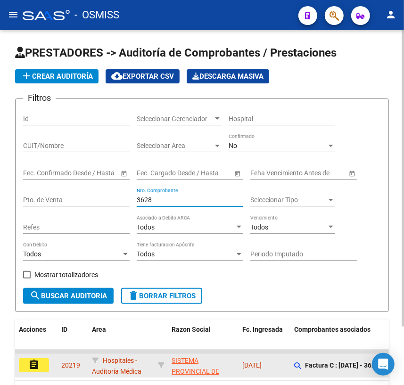
type input "3628"
click at [35, 363] on mat-icon "assignment" at bounding box center [33, 364] width 11 height 11
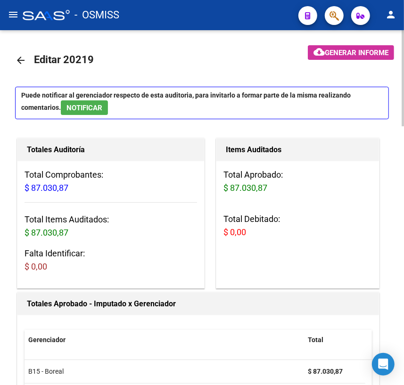
click at [20, 61] on mat-icon "arrow_back" at bounding box center [20, 60] width 11 height 11
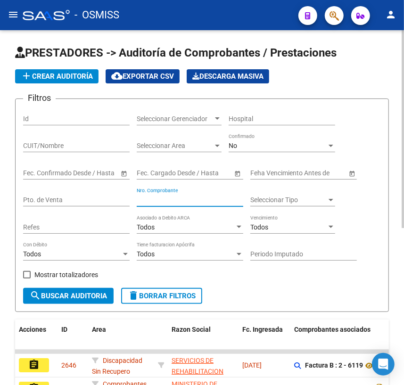
click at [217, 202] on input "Nro. Comprobante" at bounding box center [190, 200] width 106 height 8
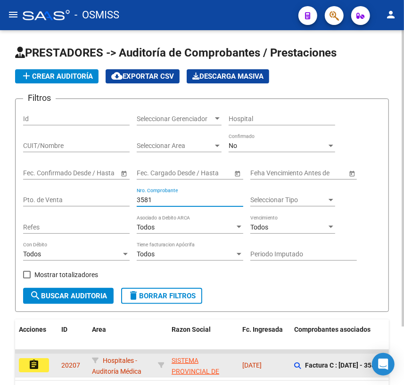
type input "3581"
click at [27, 365] on button "assignment" at bounding box center [34, 365] width 30 height 14
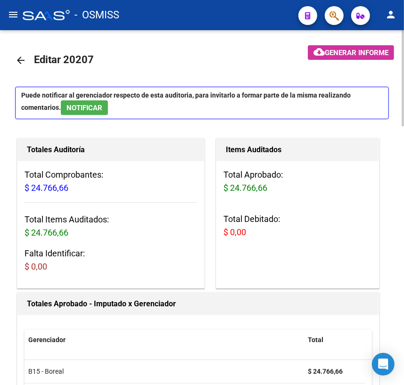
click at [20, 58] on mat-icon "arrow_back" at bounding box center [20, 60] width 11 height 11
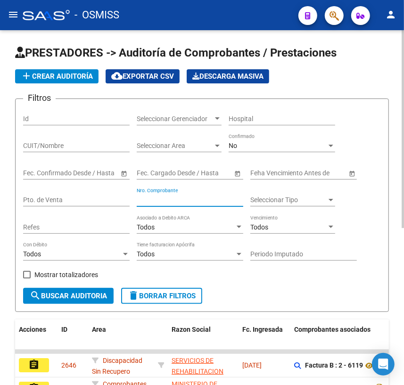
click at [150, 202] on input "Nro. Comprobante" at bounding box center [190, 200] width 106 height 8
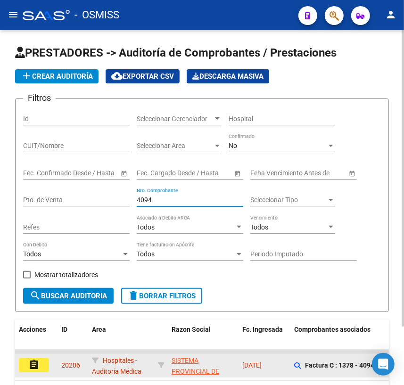
type input "4094"
click at [35, 363] on mat-icon "assignment" at bounding box center [33, 364] width 11 height 11
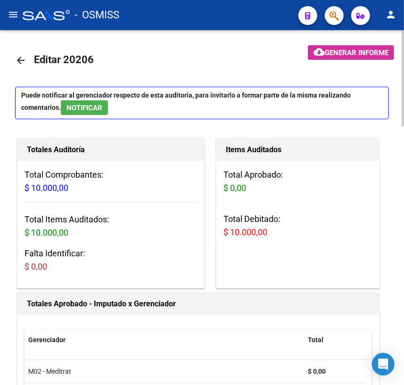
click at [20, 60] on mat-icon "arrow_back" at bounding box center [20, 60] width 11 height 11
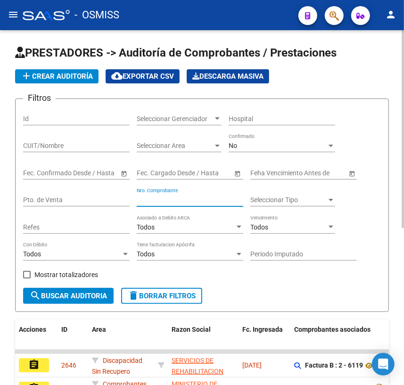
click at [177, 199] on input "Nro. Comprobante" at bounding box center [190, 200] width 106 height 8
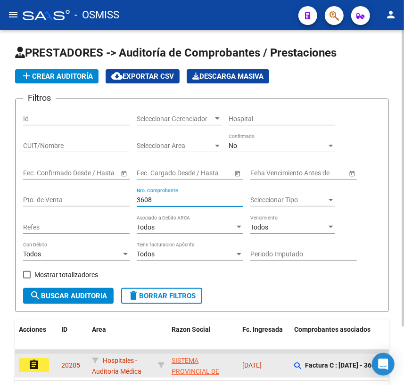
type input "3608"
click at [38, 365] on mat-icon "assignment" at bounding box center [33, 364] width 11 height 11
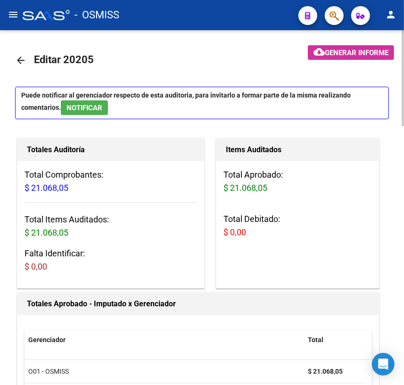
click at [20, 58] on mat-icon "arrow_back" at bounding box center [20, 60] width 11 height 11
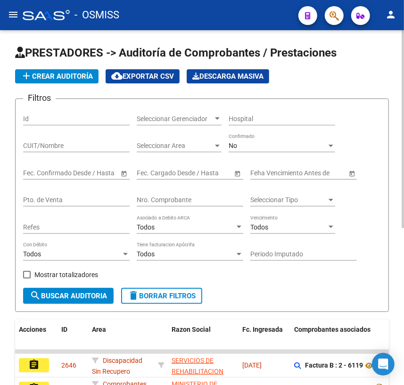
click at [168, 198] on input "Nro. Comprobante" at bounding box center [190, 200] width 106 height 8
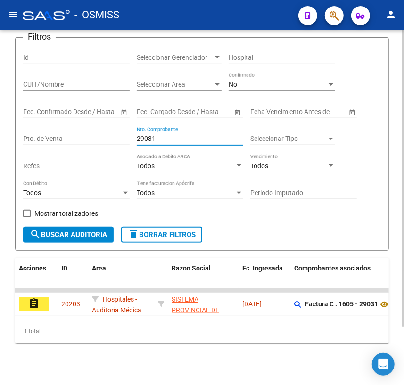
scroll to position [69, 0]
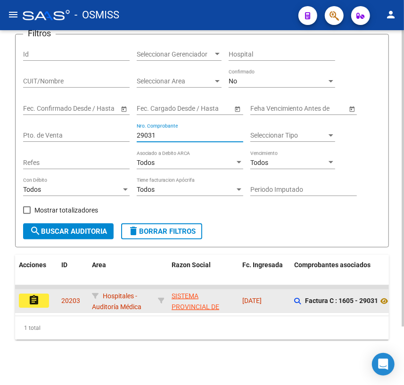
type input "29031"
click at [27, 293] on button "assignment" at bounding box center [34, 300] width 30 height 14
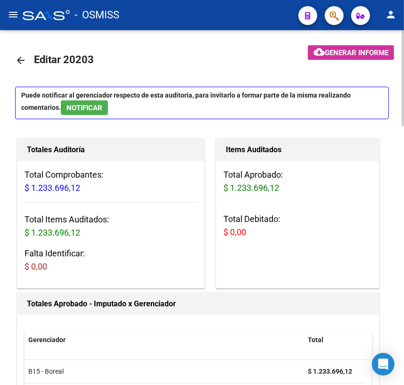
click at [20, 58] on mat-icon "arrow_back" at bounding box center [20, 60] width 11 height 11
